Goal: Transaction & Acquisition: Book appointment/travel/reservation

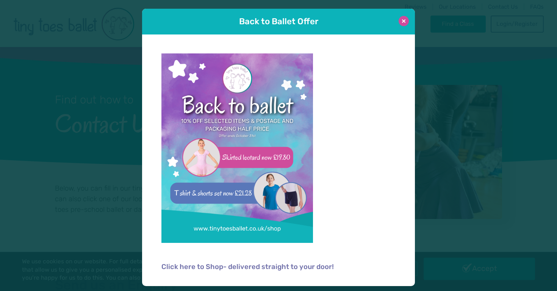
click at [404, 19] on button at bounding box center [403, 21] width 10 height 10
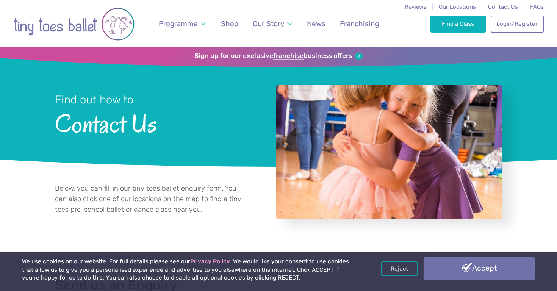
click at [441, 264] on link "Accept" at bounding box center [478, 268] width 111 height 22
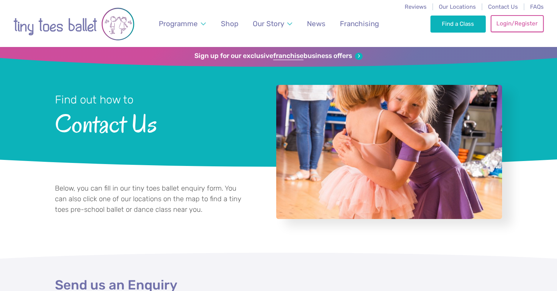
click at [503, 24] on link "Login/Register" at bounding box center [516, 23] width 53 height 17
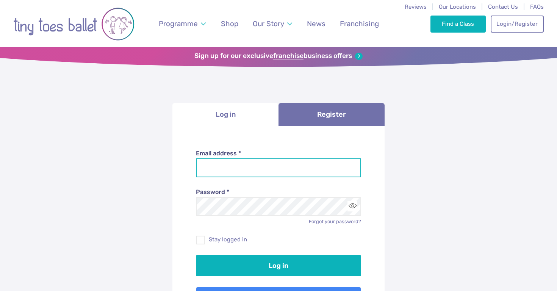
type input "**********"
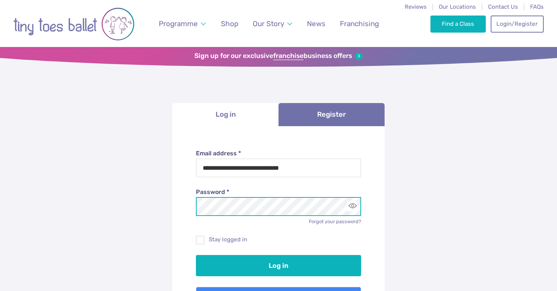
click at [278, 264] on button "Log in" at bounding box center [279, 265] width 166 height 21
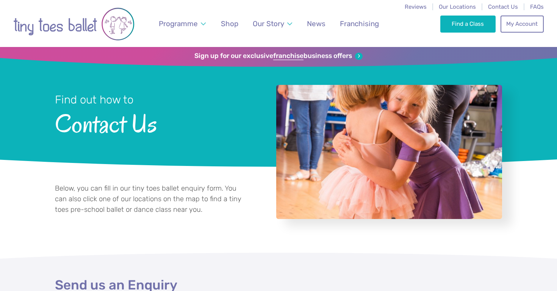
select select "**"
click at [529, 28] on link "My Account" at bounding box center [521, 23] width 43 height 17
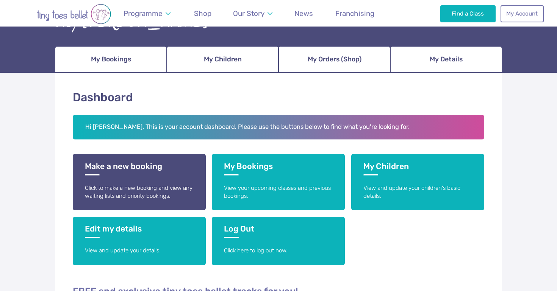
scroll to position [98, 0]
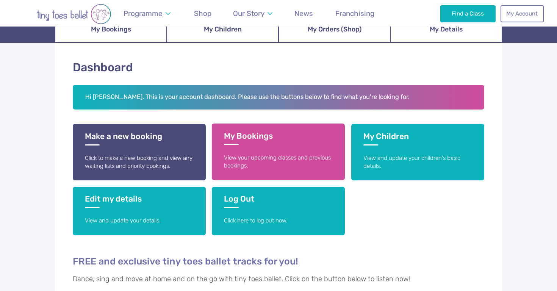
click at [299, 155] on p "View your upcoming classes and previous bookings." at bounding box center [278, 162] width 109 height 16
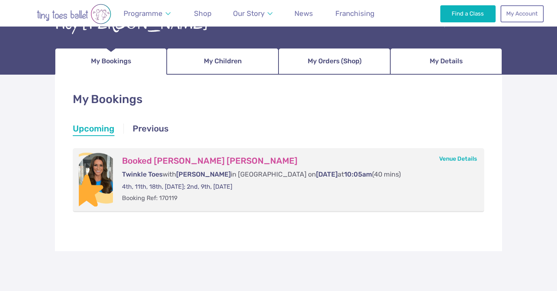
scroll to position [62, 0]
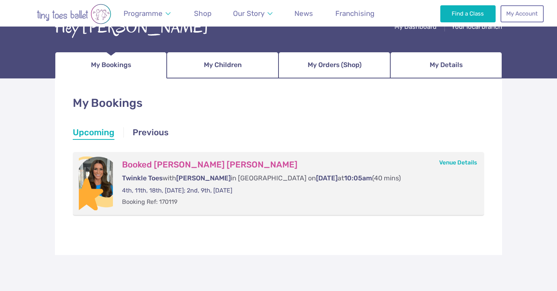
click at [99, 131] on li "Upcoming" at bounding box center [94, 133] width 42 height 14
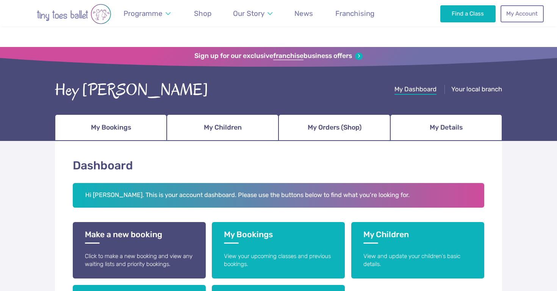
scroll to position [98, 0]
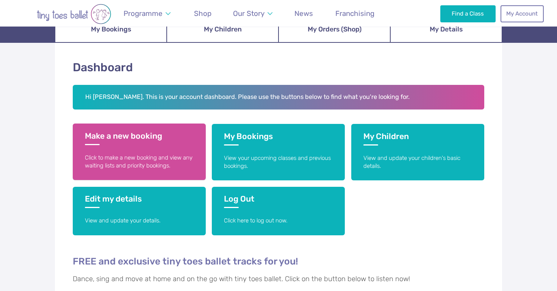
click at [179, 155] on p "Click to make a new booking and view any waiting lists and priority bookings." at bounding box center [139, 162] width 109 height 16
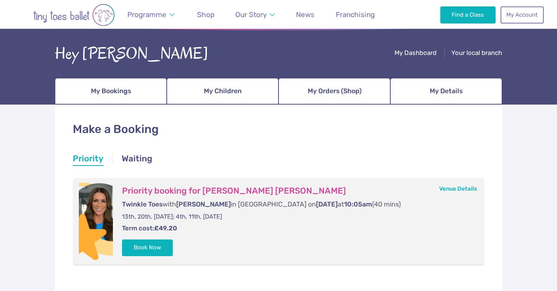
scroll to position [49, 0]
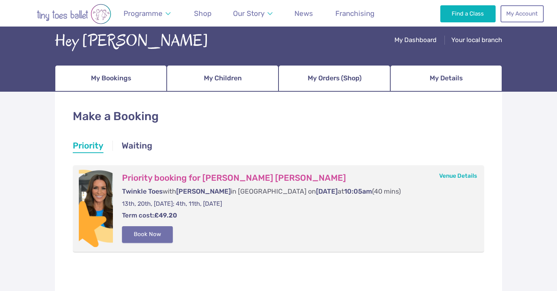
click at [162, 234] on button "Book Now" at bounding box center [147, 234] width 51 height 17
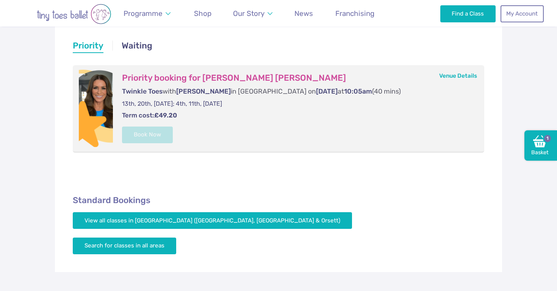
scroll to position [145, 0]
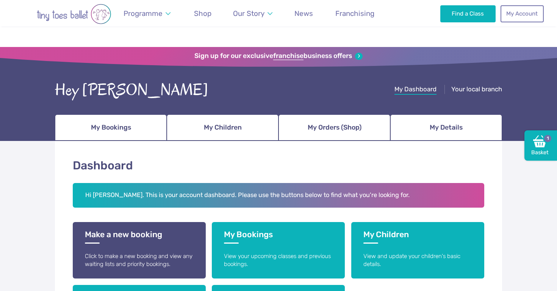
scroll to position [98, 0]
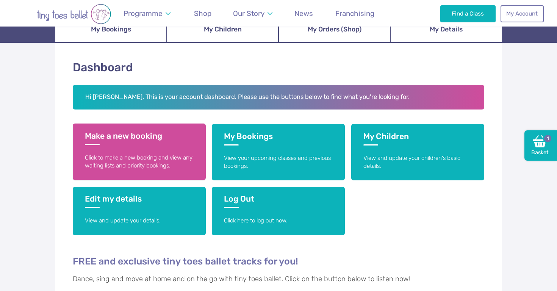
click at [147, 134] on h3 "Make a new booking" at bounding box center [139, 138] width 109 height 14
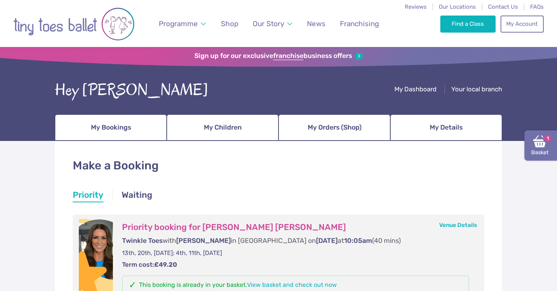
click at [540, 149] on link "Basket 1" at bounding box center [540, 145] width 33 height 30
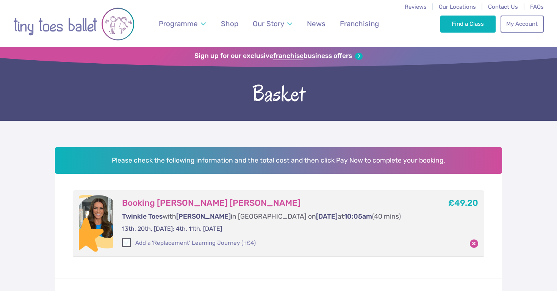
click at [125, 242] on span at bounding box center [127, 243] width 8 height 7
click at [126, 242] on span at bounding box center [127, 243] width 8 height 7
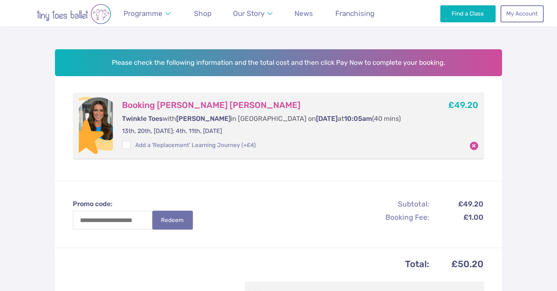
scroll to position [162, 0]
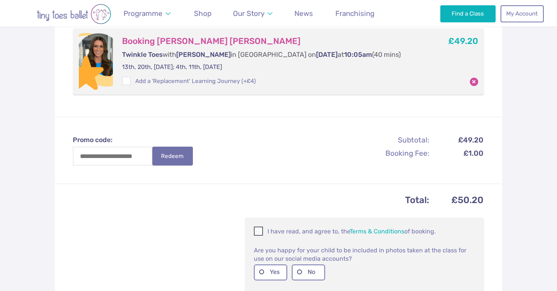
click at [259, 229] on span at bounding box center [259, 232] width 8 height 7
click at [260, 272] on label "Yes" at bounding box center [270, 272] width 33 height 16
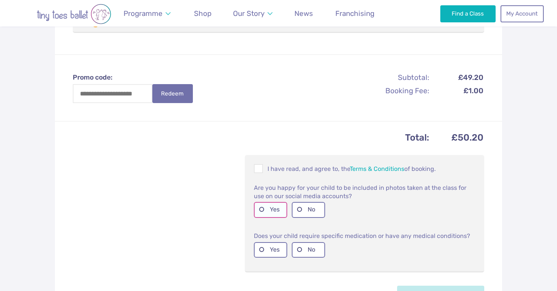
scroll to position [243, 0]
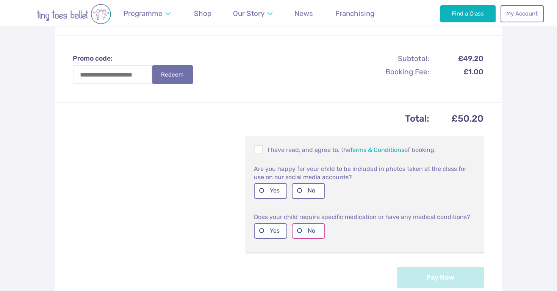
click at [298, 230] on label "No" at bounding box center [308, 231] width 33 height 16
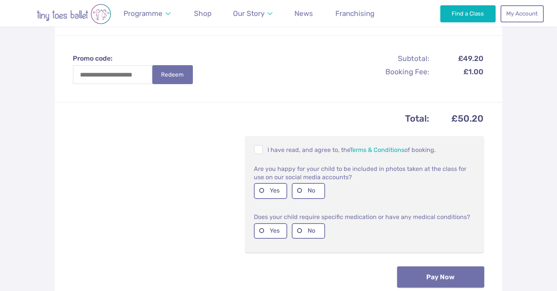
click at [414, 273] on button "Pay Now" at bounding box center [440, 276] width 87 height 21
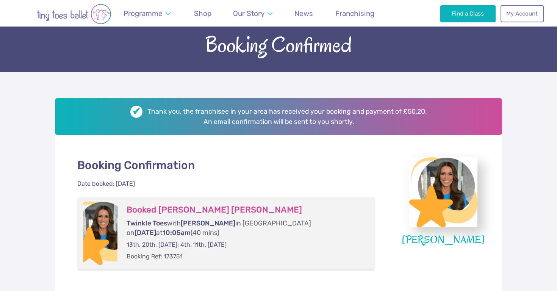
scroll to position [56, 0]
